Goal: Information Seeking & Learning: Understand process/instructions

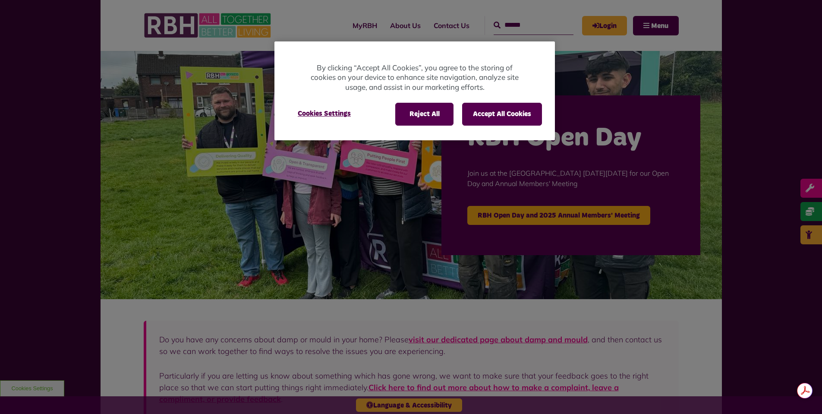
click at [509, 100] on div "Reject All Accept All Cookies Cookies Settings" at bounding box center [414, 118] width 280 height 44
click at [505, 110] on button "Accept All Cookies" at bounding box center [502, 114] width 80 height 22
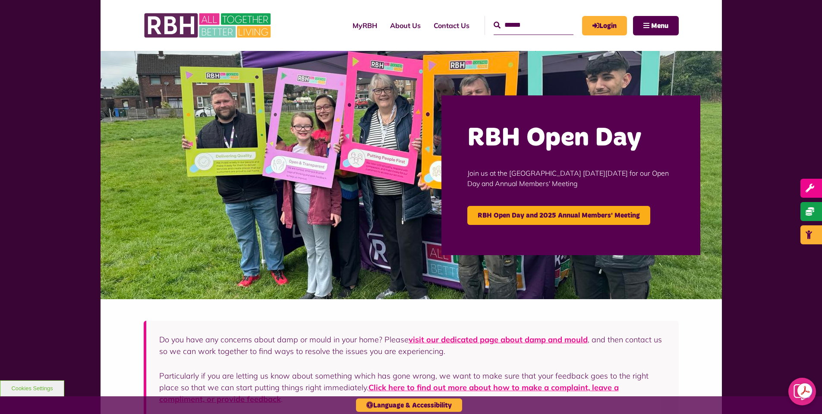
click at [503, 25] on input "Search" at bounding box center [534, 25] width 80 height 19
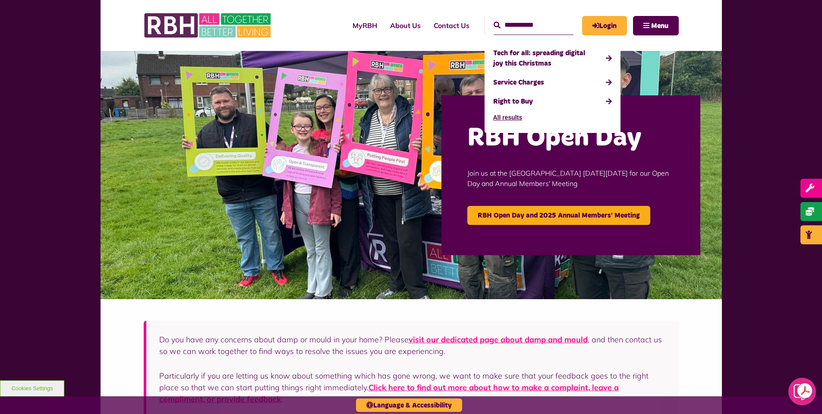
type input "**********"
click at [494, 20] on button "Search" at bounding box center [497, 25] width 7 height 10
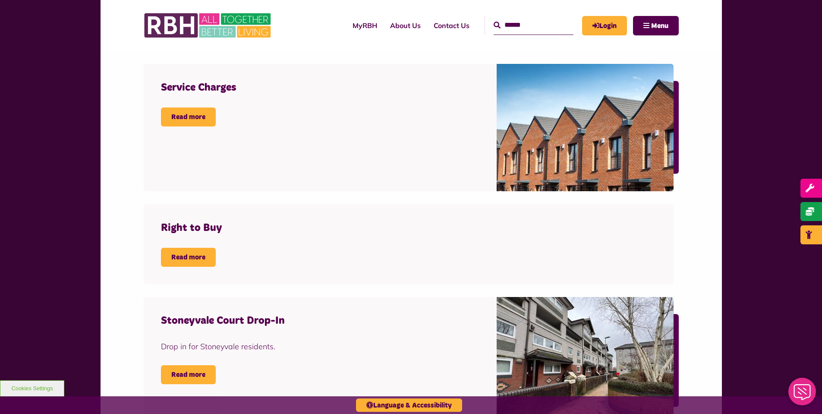
scroll to position [388, 0]
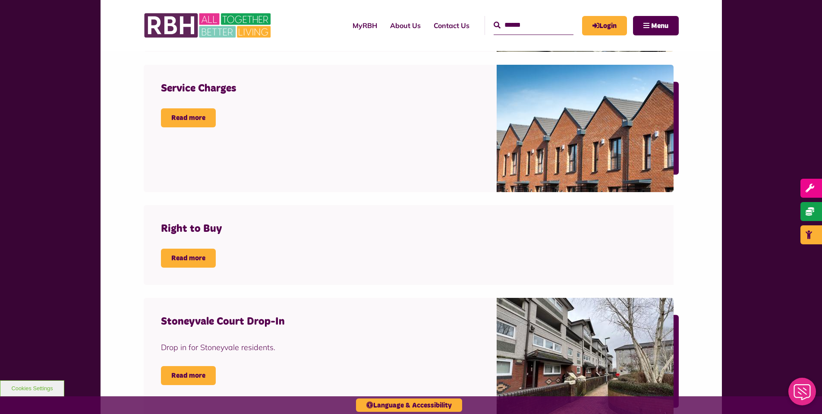
click at [530, 30] on input "Search" at bounding box center [534, 25] width 80 height 19
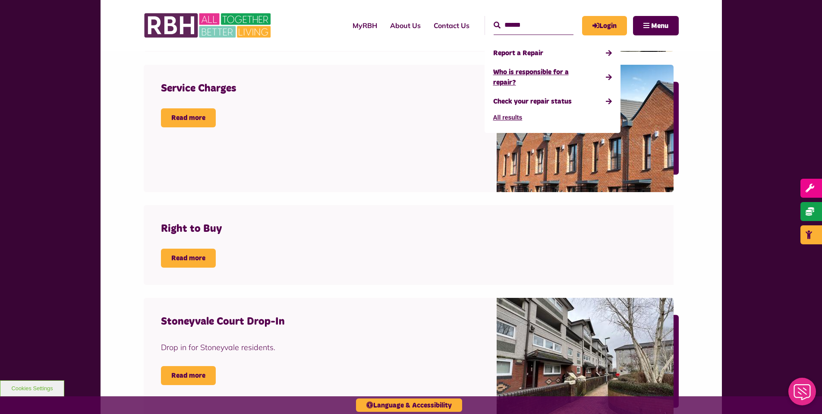
type input "******"
click at [520, 70] on link "Who is responsible for a repair?" at bounding box center [552, 77] width 119 height 29
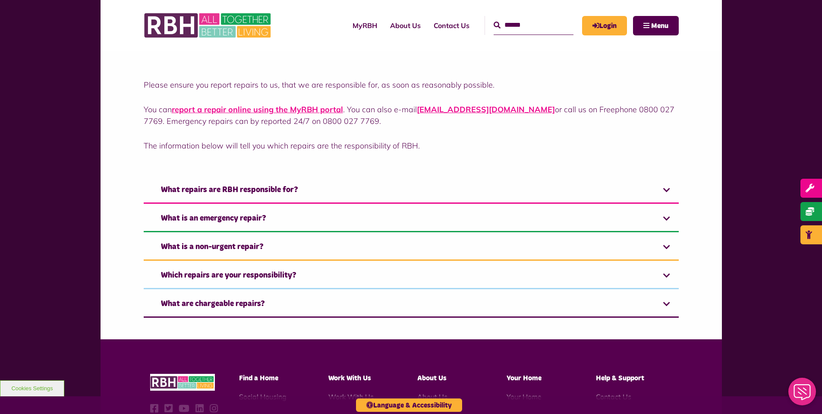
scroll to position [259, 0]
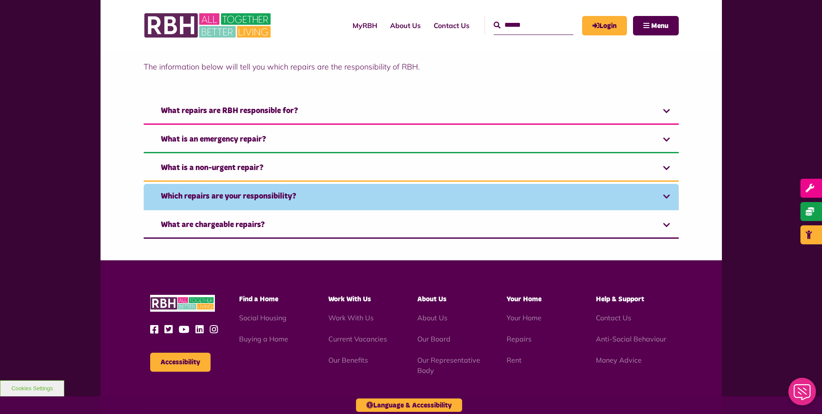
click at [288, 192] on link "Which repairs are your responsibility?" at bounding box center [411, 197] width 535 height 26
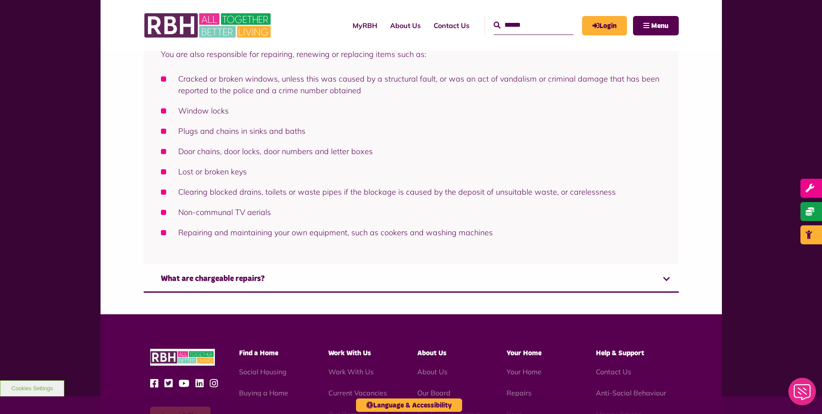
scroll to position [561, 0]
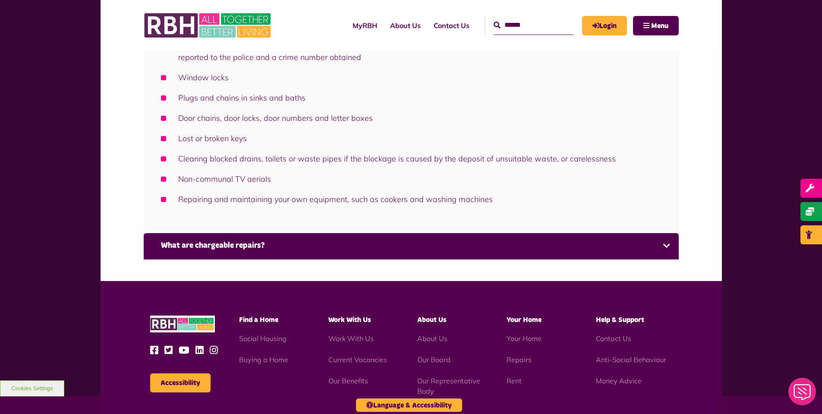
click at [267, 243] on link "What are chargeable repairs?" at bounding box center [411, 246] width 535 height 26
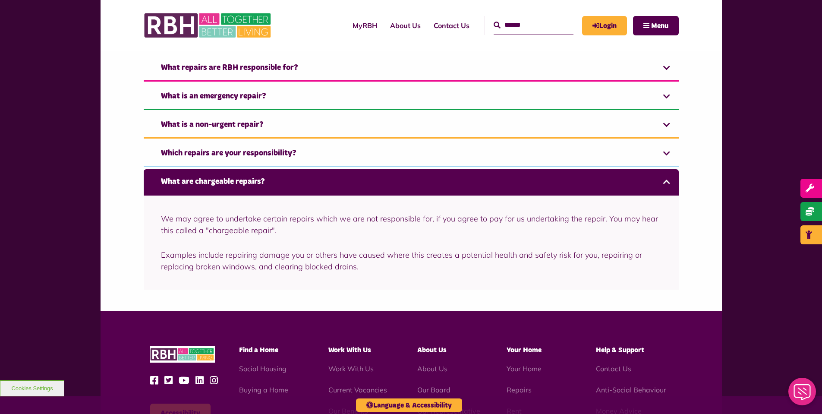
scroll to position [295, 0]
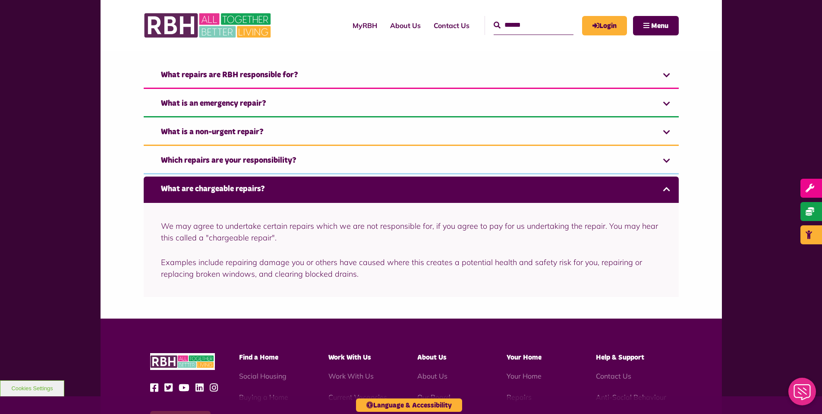
click at [282, 199] on link "What are chargeable repairs?" at bounding box center [411, 189] width 535 height 26
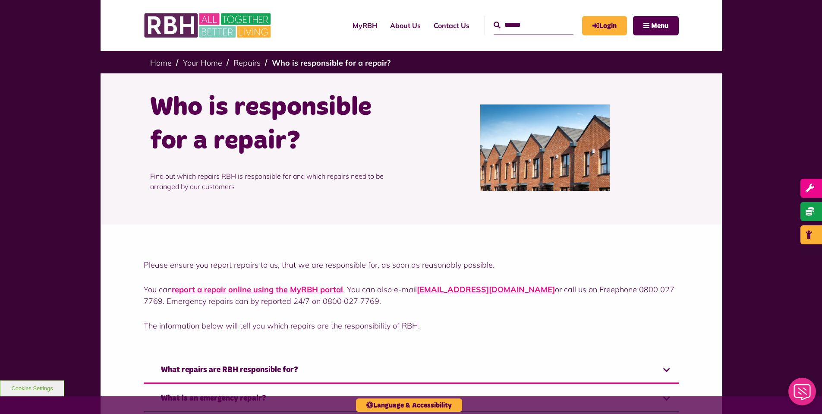
scroll to position [129, 0]
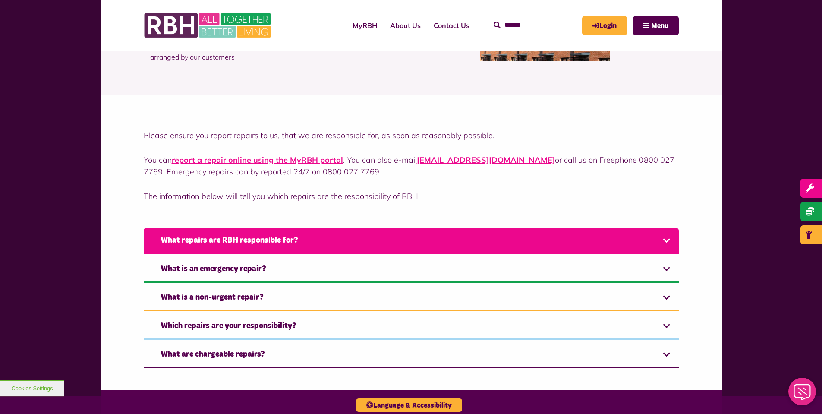
click at [573, 232] on link "What repairs are RBH responsible for?" at bounding box center [411, 241] width 535 height 26
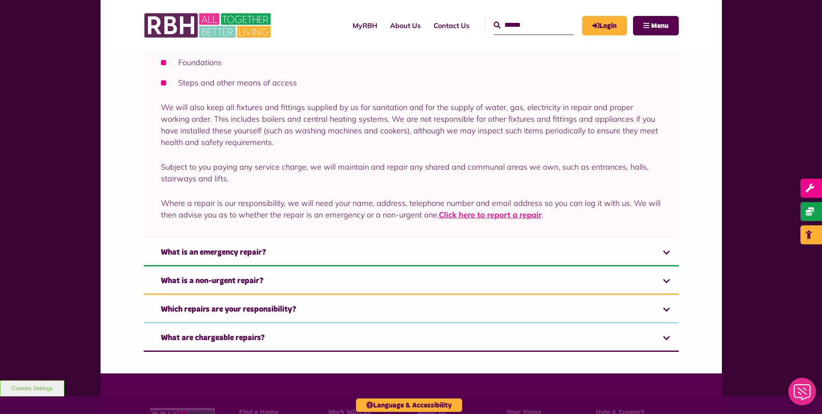
scroll to position [518, 0]
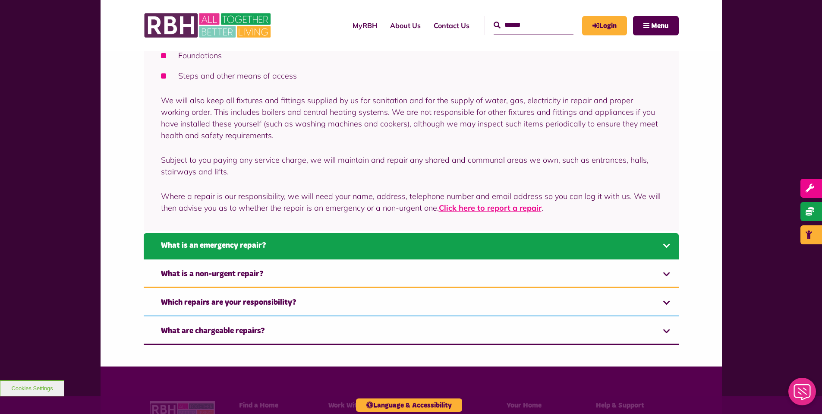
click at [441, 245] on link "What is an emergency repair?" at bounding box center [411, 246] width 535 height 26
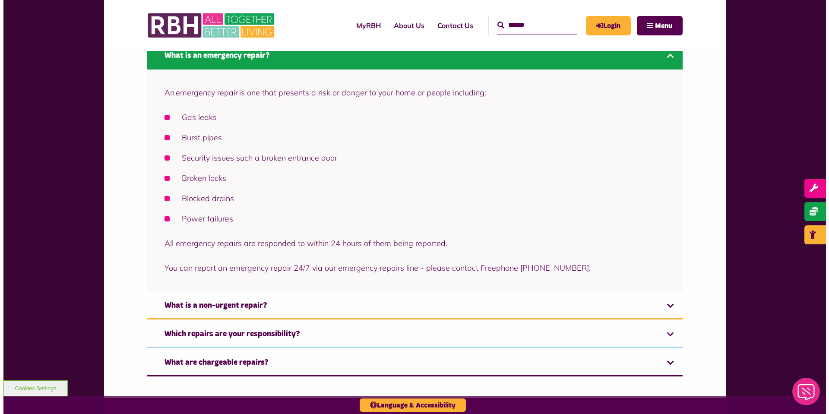
scroll to position [299, 0]
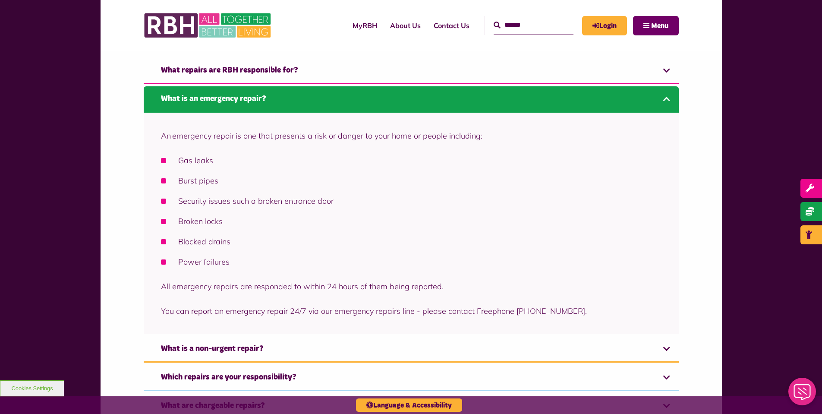
click at [649, 19] on button "Menu" at bounding box center [656, 25] width 46 height 19
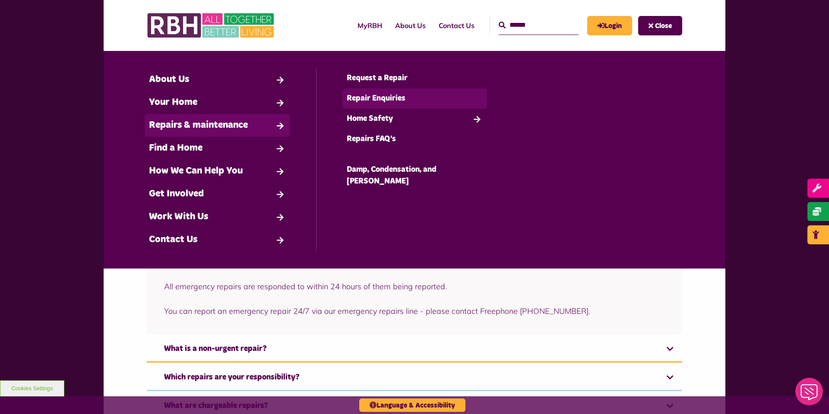
click at [380, 98] on link "Repair Enquiries" at bounding box center [414, 98] width 145 height 20
